Goal: Transaction & Acquisition: Purchase product/service

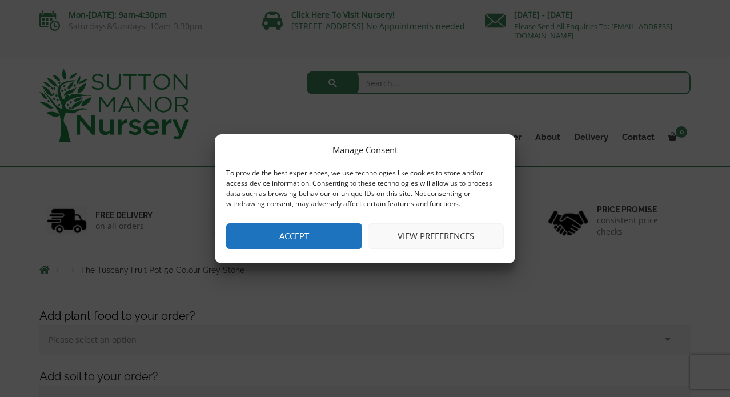
click at [402, 249] on button "View preferences" at bounding box center [436, 236] width 136 height 26
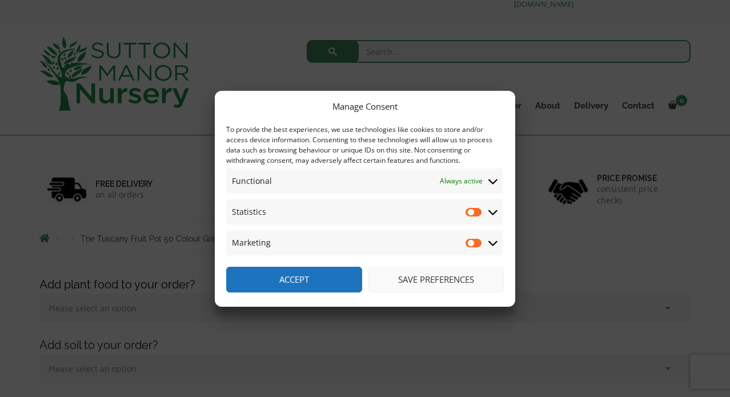
scroll to position [48, 0]
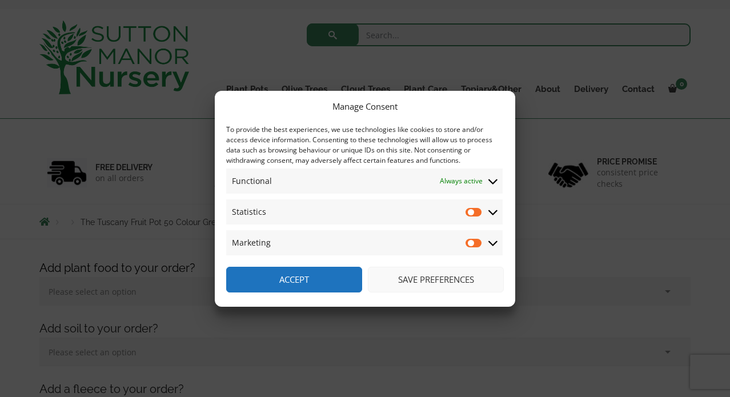
click at [477, 218] on input "Statistics" at bounding box center [473, 211] width 17 height 11
click at [468, 218] on input "Statistics" at bounding box center [473, 211] width 17 height 11
checkbox input "false"
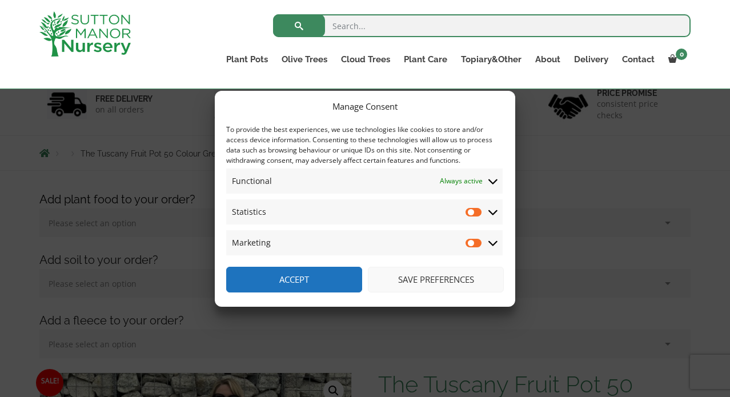
scroll to position [97, 0]
click at [395, 292] on button "Save preferences" at bounding box center [436, 280] width 136 height 26
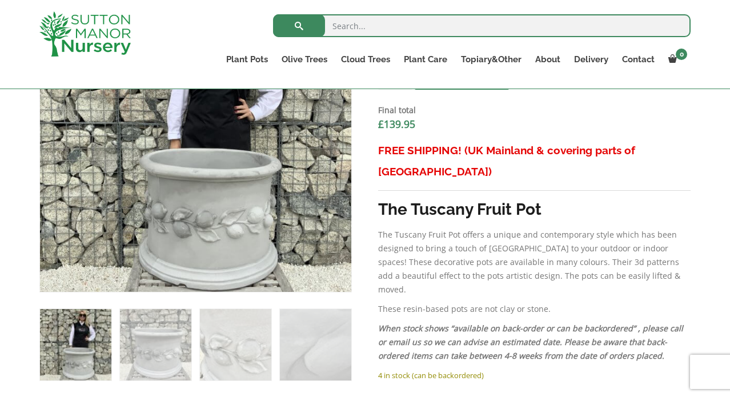
scroll to position [468, 0]
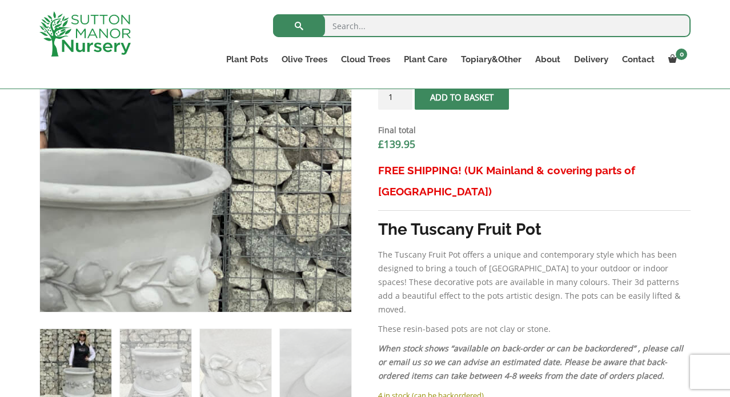
click at [342, 236] on img at bounding box center [73, 126] width 571 height 571
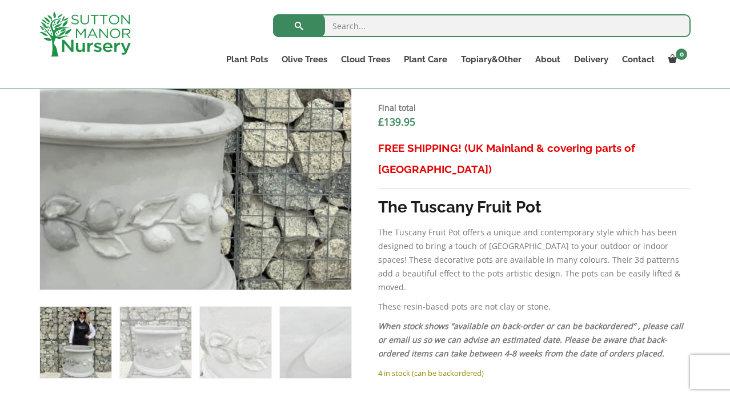
scroll to position [489, 0]
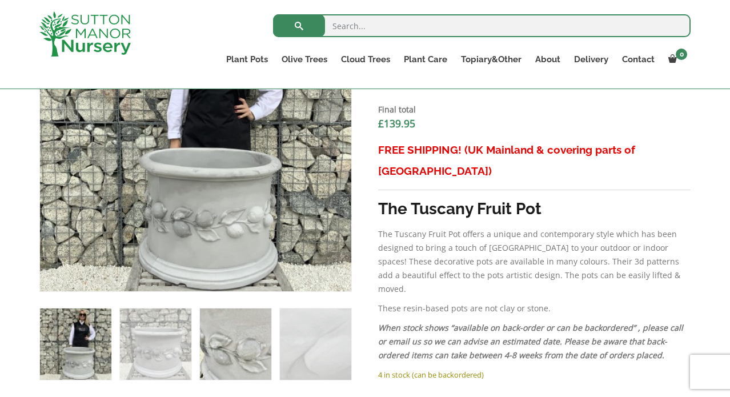
click at [226, 376] on img at bounding box center [235, 343] width 71 height 71
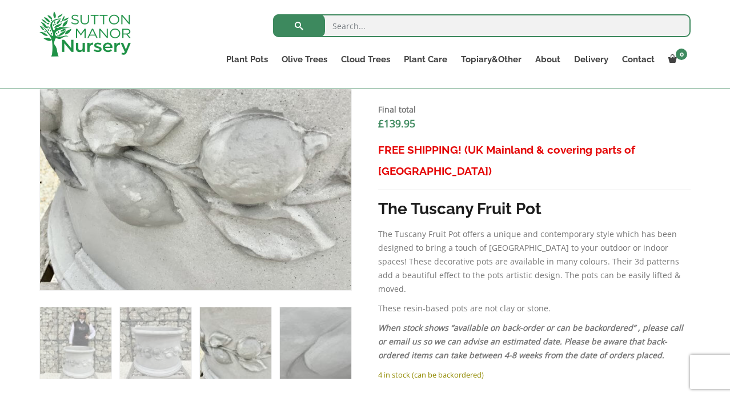
click at [308, 372] on img at bounding box center [315, 342] width 71 height 71
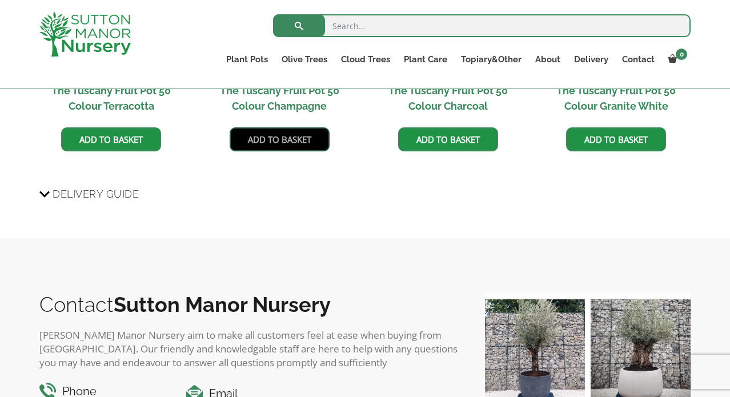
scroll to position [1125, 0]
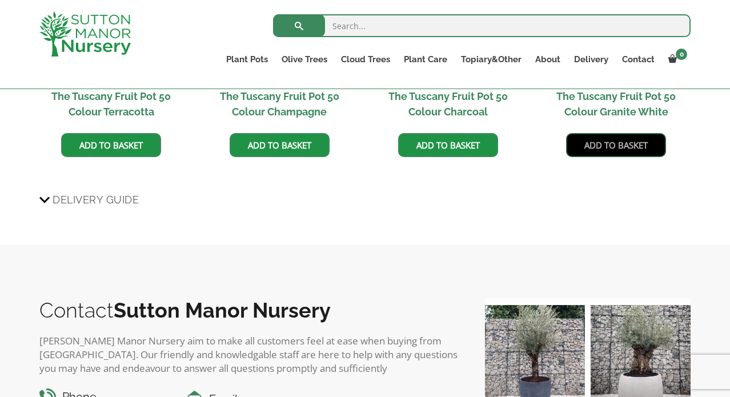
click at [613, 157] on link "Add to basket" at bounding box center [616, 145] width 100 height 24
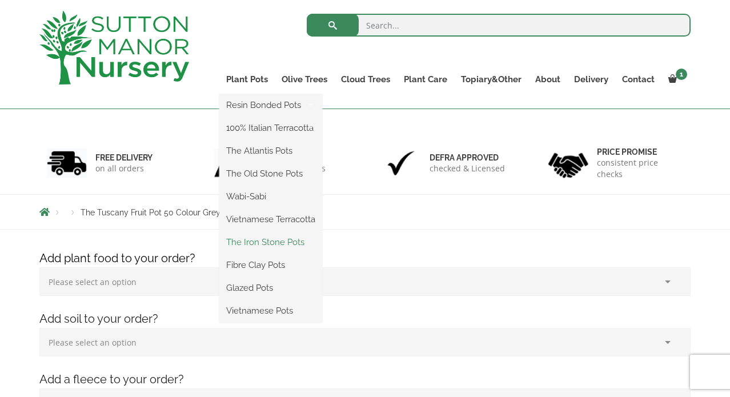
scroll to position [54, 0]
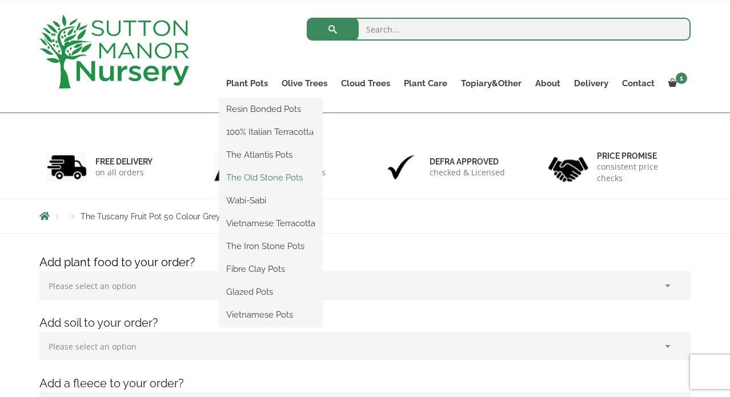
click at [248, 186] on link "The Old Stone Pots" at bounding box center [270, 177] width 103 height 17
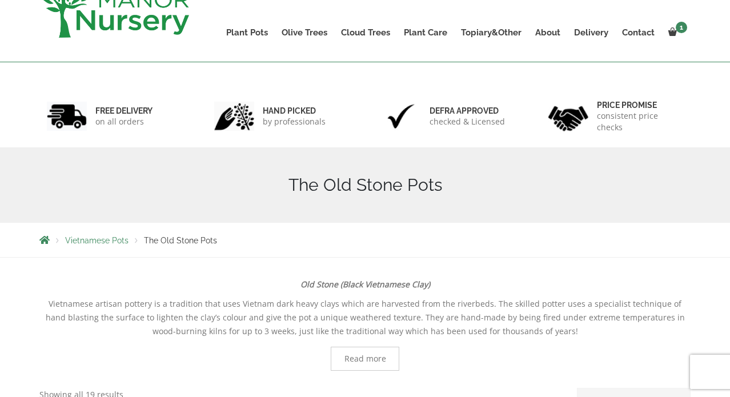
scroll to position [3, 0]
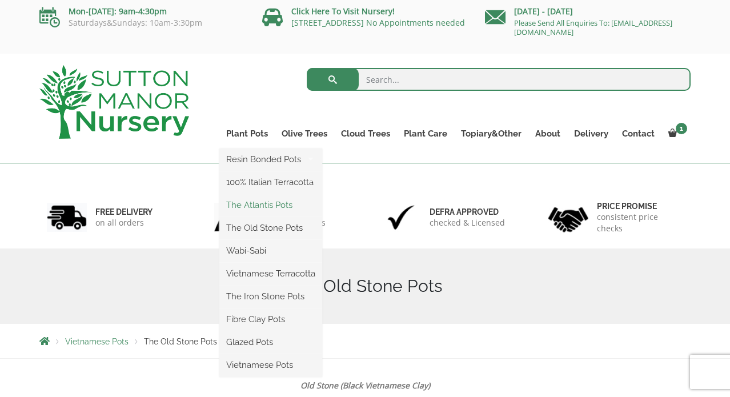
click at [238, 214] on link "The Atlantis Pots" at bounding box center [270, 204] width 103 height 17
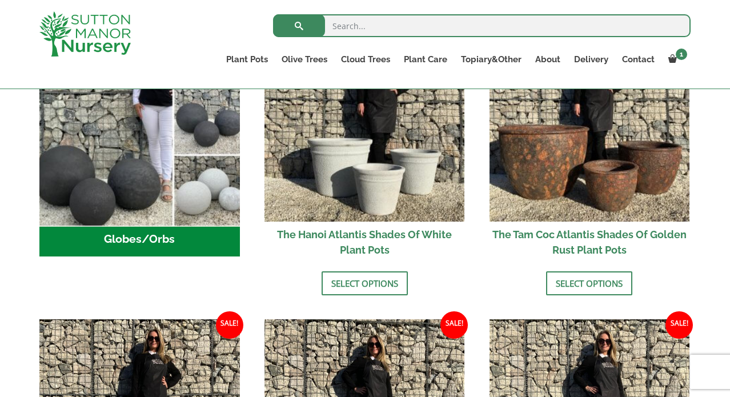
scroll to position [482, 0]
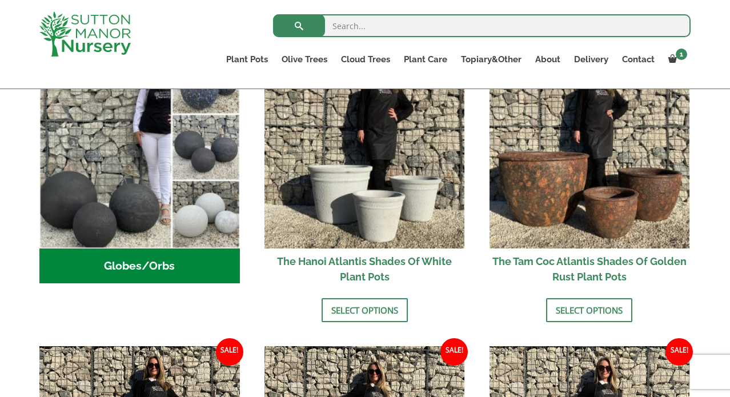
click at [508, 77] on ul "Plant Pots Resin Bonded Pots The Amalfi Pots The Milan Pots The Capri Pots The …" at bounding box center [454, 61] width 471 height 31
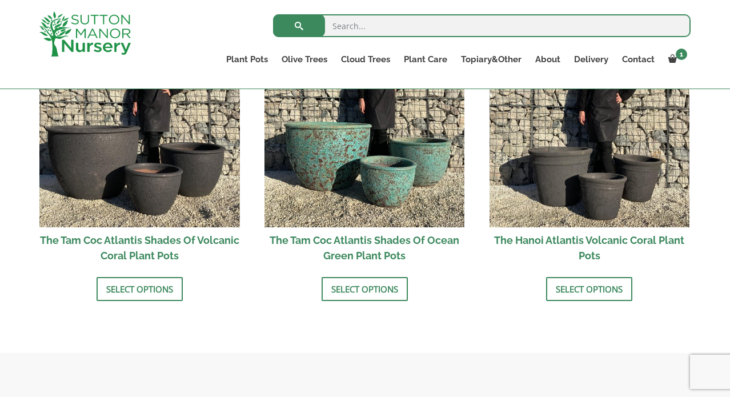
scroll to position [1069, 0]
click at [359, 301] on link "Select options" at bounding box center [364, 289] width 86 height 24
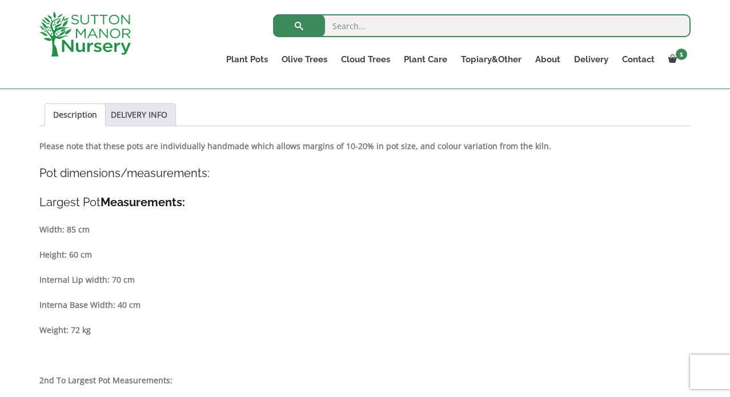
scroll to position [578, 0]
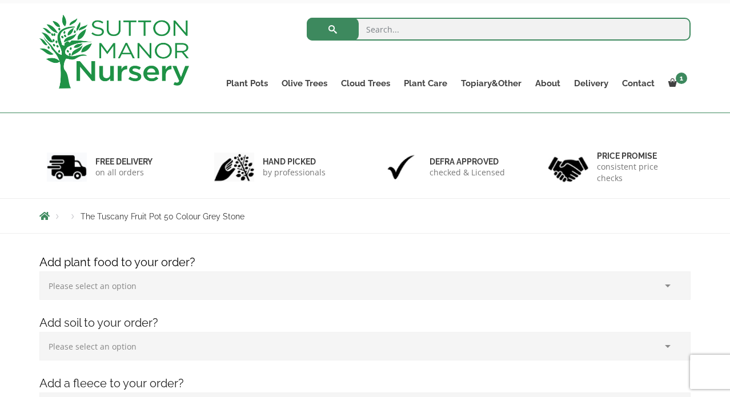
click at [244, 221] on span "The Tuscany Fruit Pot 50 Colour Grey Stone" at bounding box center [163, 216] width 164 height 9
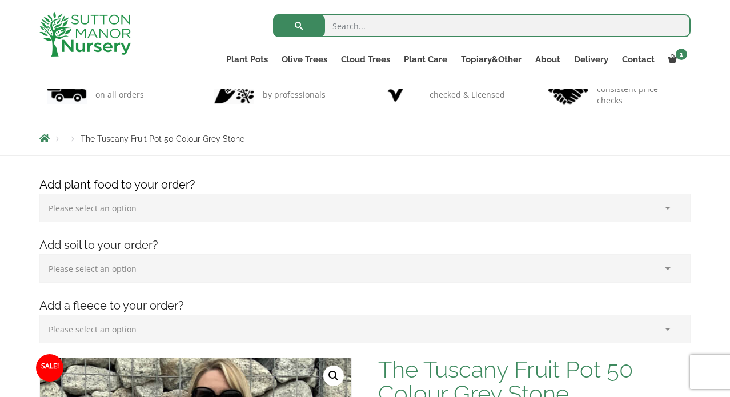
scroll to position [107, 0]
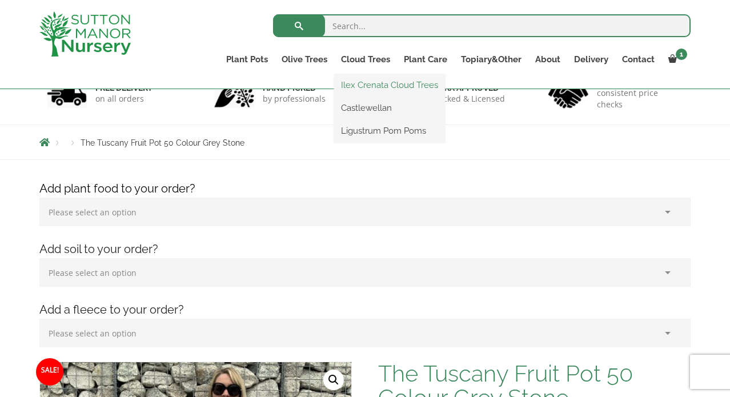
click at [356, 87] on link "Ilex Crenata Cloud Trees" at bounding box center [389, 85] width 111 height 17
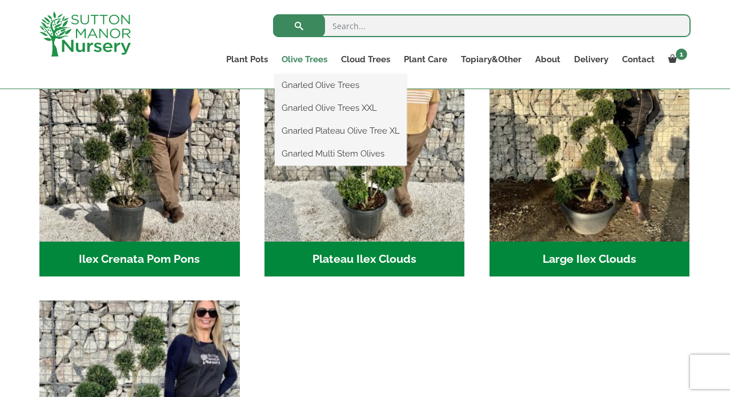
scroll to position [321, 0]
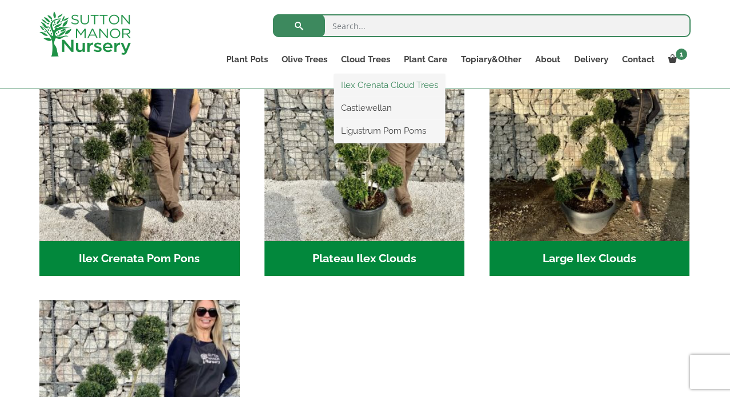
click at [334, 88] on link "Ilex Crenata Cloud Trees" at bounding box center [389, 85] width 111 height 17
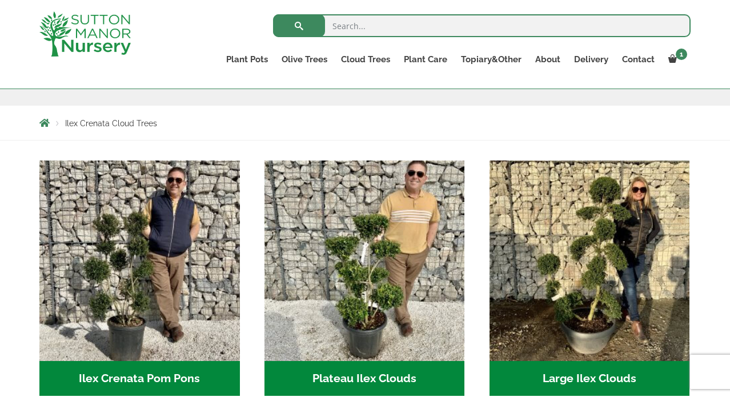
scroll to position [202, 0]
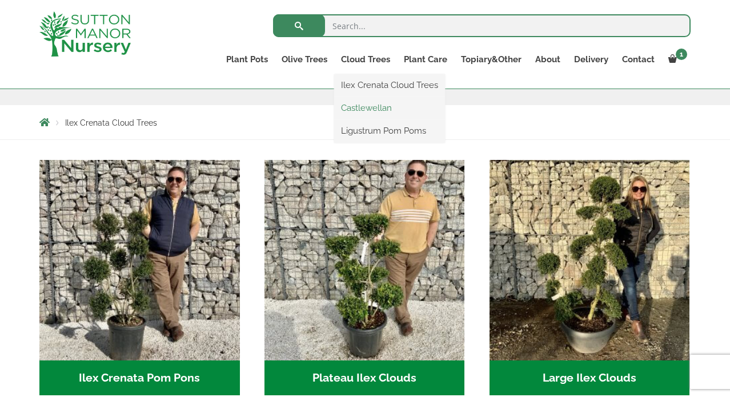
click at [342, 115] on link "Castlewellan" at bounding box center [389, 107] width 111 height 17
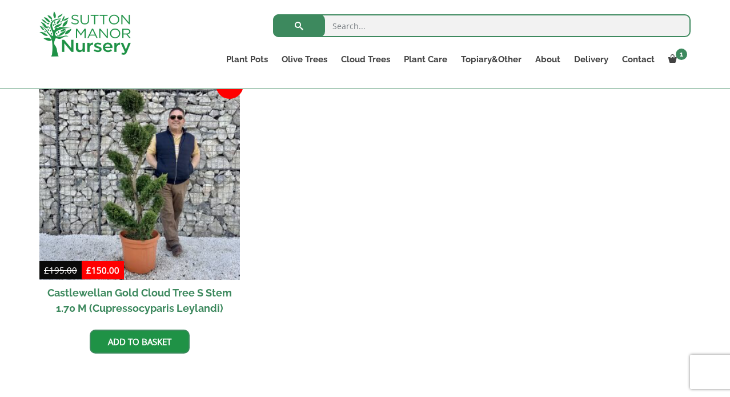
scroll to position [521, 0]
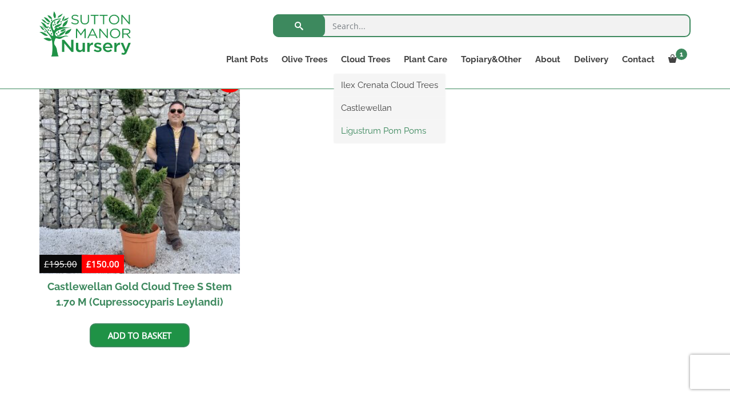
click at [358, 134] on link "Ligustrum Pom Poms" at bounding box center [389, 130] width 111 height 17
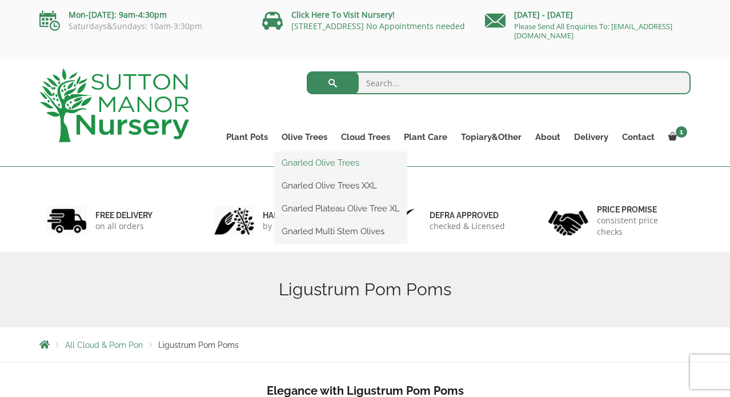
click at [313, 171] on link "Gnarled Olive Trees" at bounding box center [341, 162] width 132 height 17
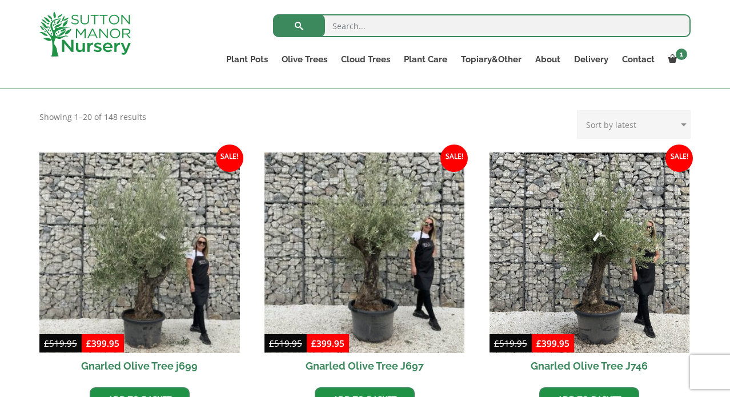
scroll to position [265, 0]
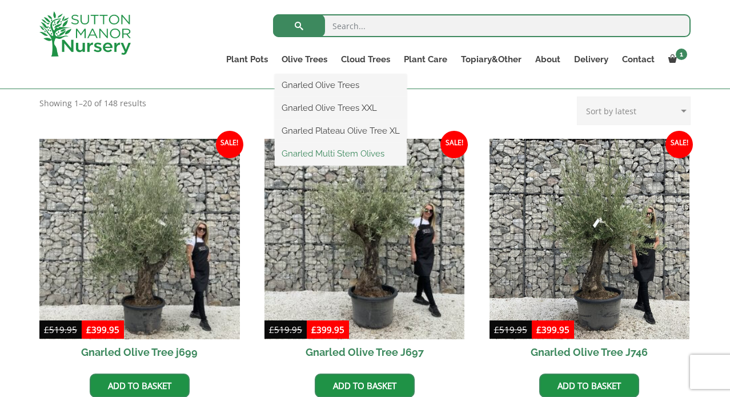
click at [288, 159] on link "Gnarled Multi Stem Olives" at bounding box center [341, 153] width 132 height 17
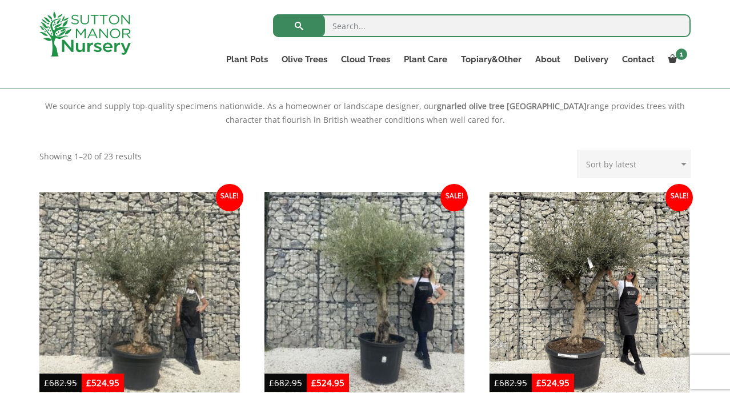
scroll to position [383, 0]
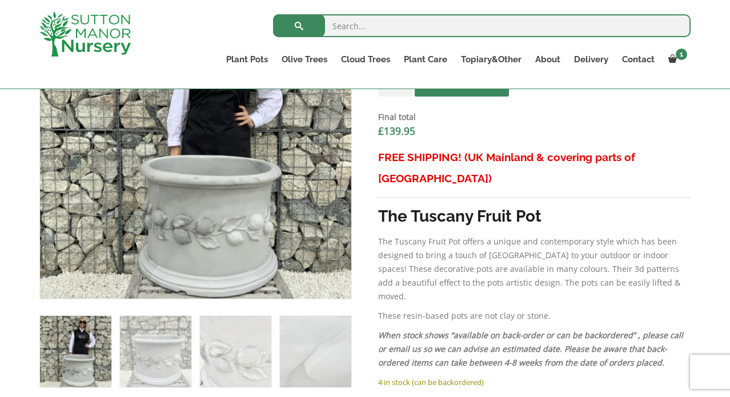
scroll to position [482, 0]
